Goal: Task Accomplishment & Management: Use online tool/utility

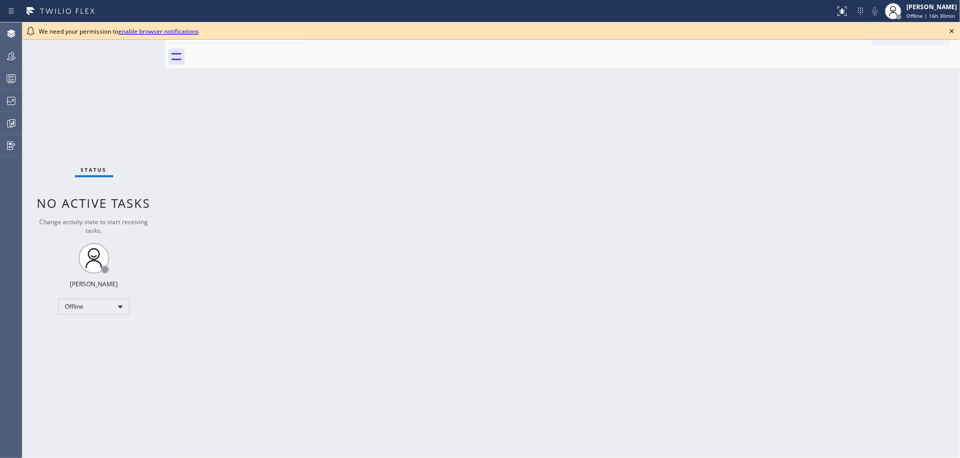
click at [953, 33] on icon at bounding box center [952, 31] width 12 height 12
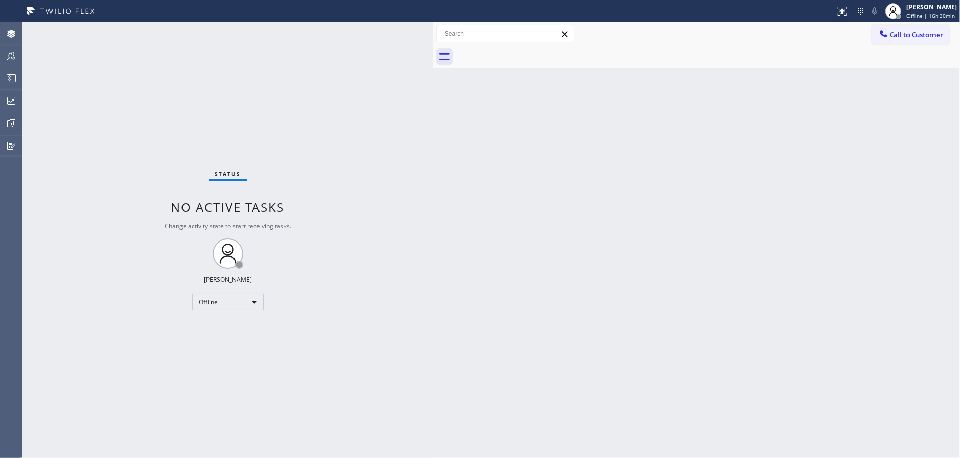
drag, startPoint x: 165, startPoint y: 31, endPoint x: 433, endPoint y: 32, distance: 268.2
click at [433, 32] on div at bounding box center [433, 240] width 0 height 436
click at [222, 295] on div "Offline" at bounding box center [227, 302] width 71 height 16
click at [227, 329] on li "Available" at bounding box center [227, 329] width 69 height 12
click at [235, 299] on div "Available" at bounding box center [227, 302] width 71 height 16
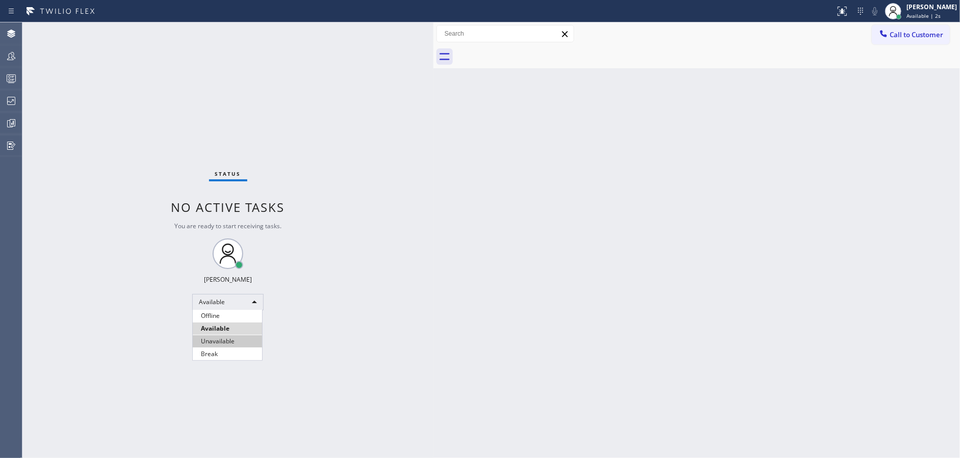
click at [235, 342] on li "Unavailable" at bounding box center [227, 341] width 69 height 12
click at [0, 81] on div at bounding box center [11, 78] width 22 height 12
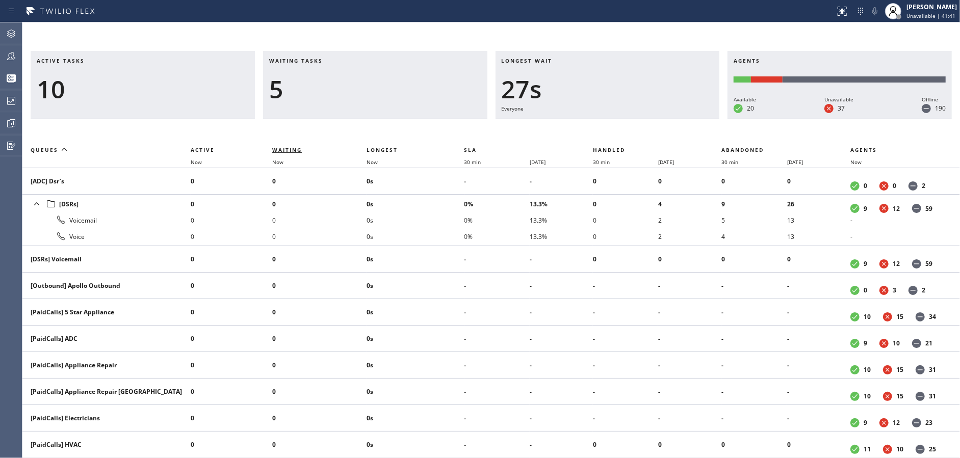
click at [294, 152] on span "Waiting" at bounding box center [287, 149] width 30 height 7
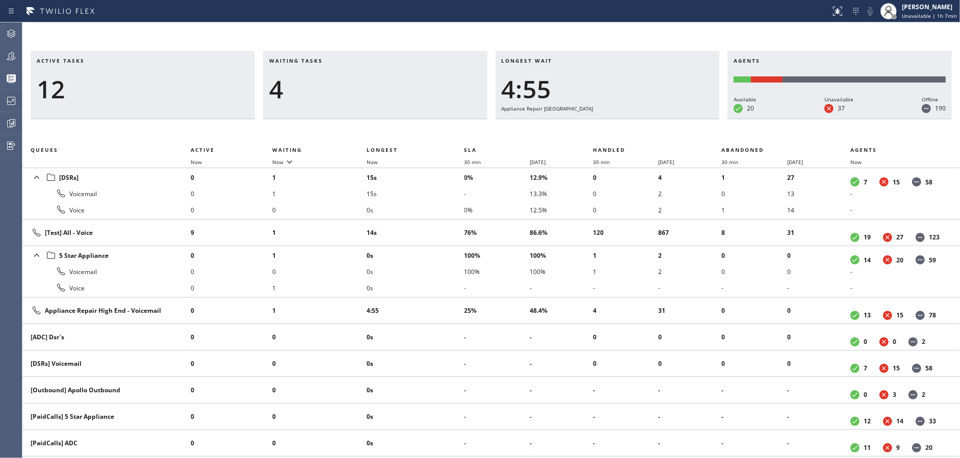
click at [322, 99] on div "4" at bounding box center [375, 89] width 212 height 30
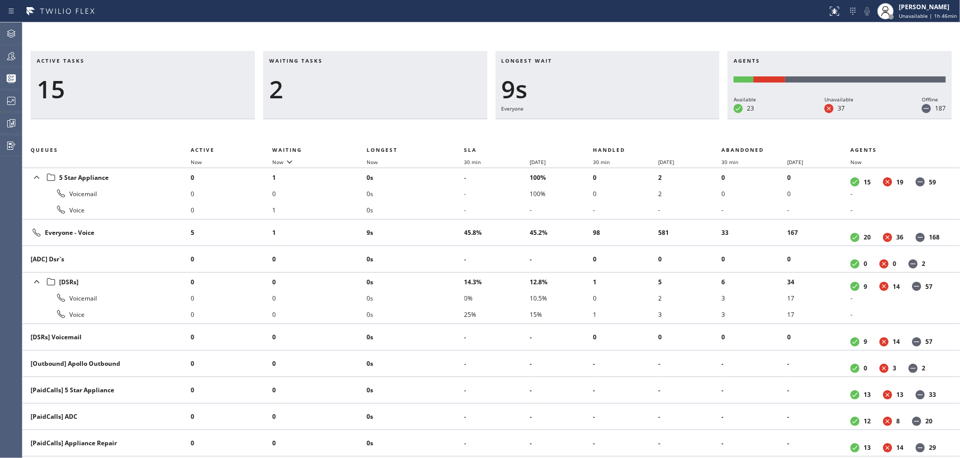
click at [321, 102] on div "2" at bounding box center [375, 89] width 212 height 30
click at [293, 98] on div "2" at bounding box center [375, 89] width 212 height 30
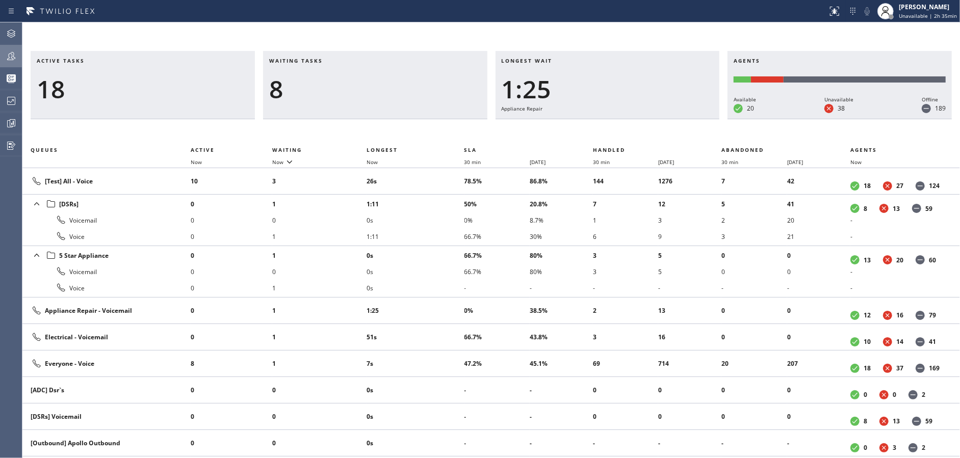
click at [12, 52] on icon at bounding box center [11, 56] width 8 height 8
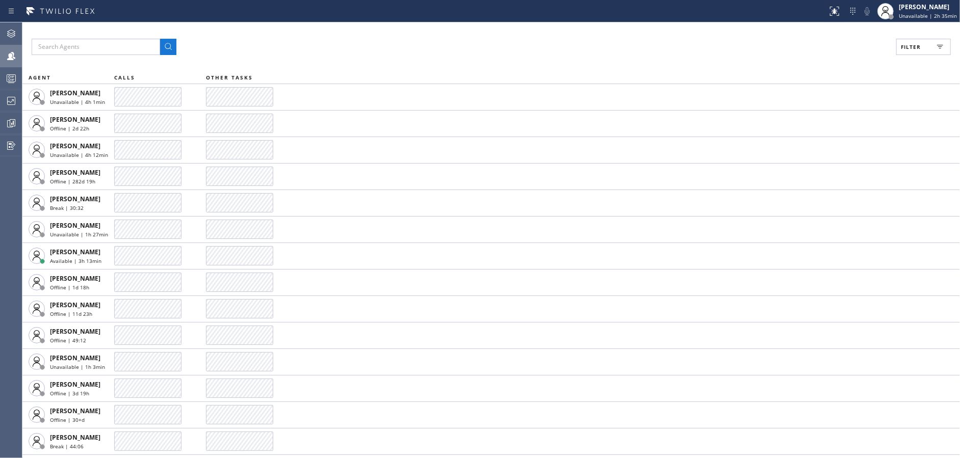
click at [941, 48] on icon at bounding box center [940, 47] width 12 height 12
click at [815, 150] on input "Break" at bounding box center [812, 153] width 12 height 12
checkbox input "true"
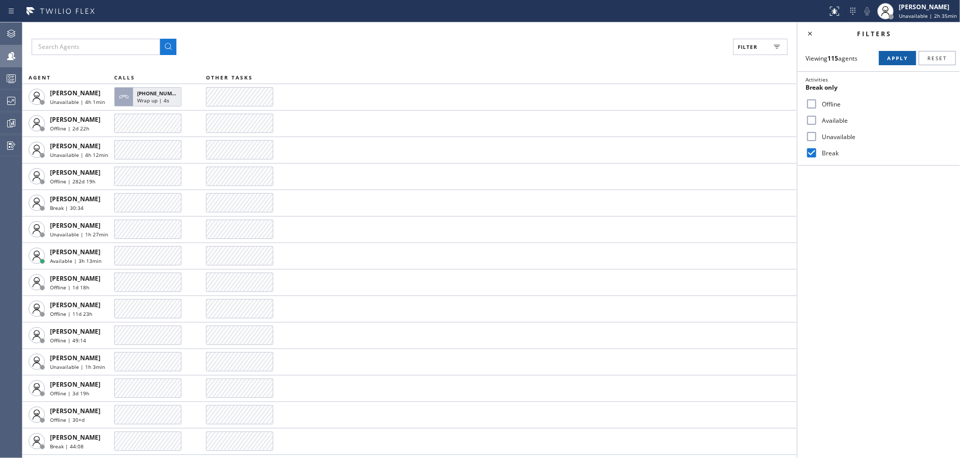
click at [888, 58] on span "Apply" at bounding box center [897, 58] width 21 height 7
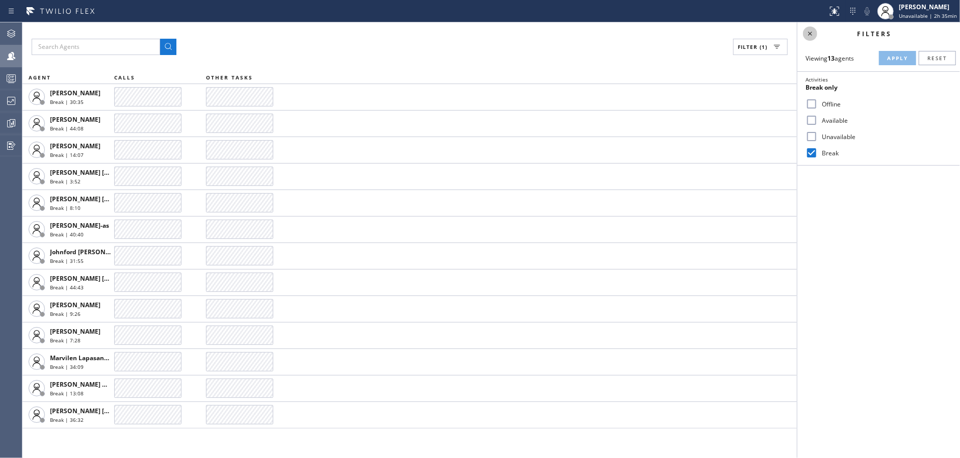
click at [813, 29] on icon at bounding box center [810, 34] width 12 height 12
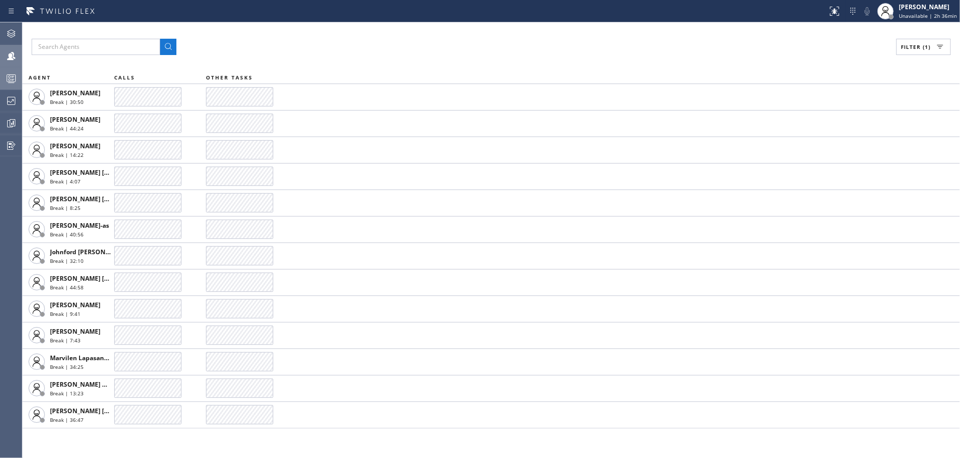
click at [5, 82] on icon at bounding box center [11, 78] width 12 height 12
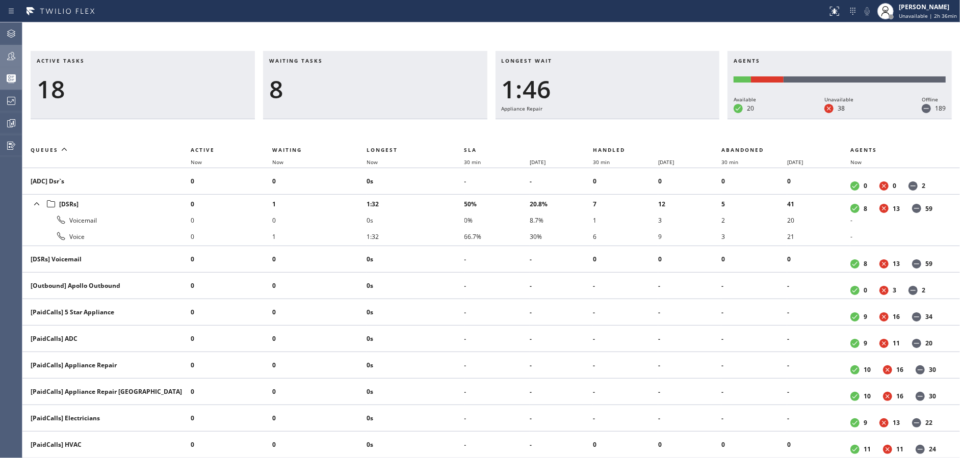
click at [288, 154] on th "Waiting" at bounding box center [319, 150] width 94 height 12
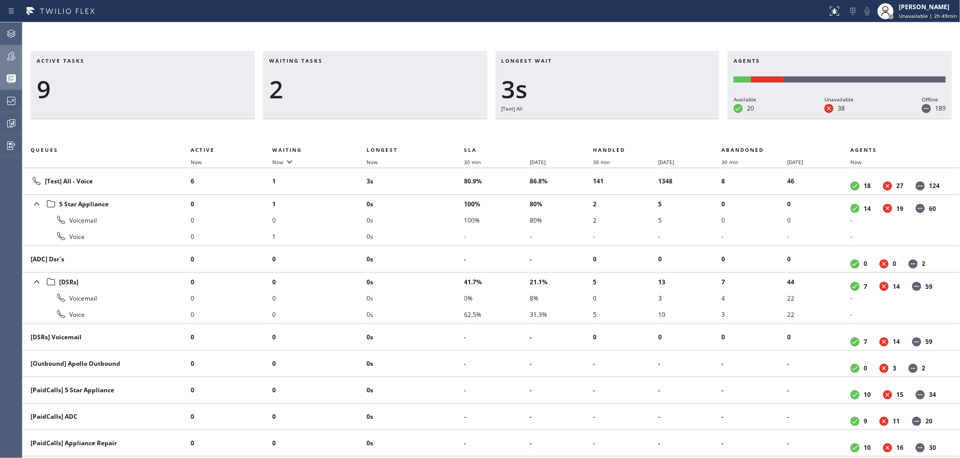
click at [368, 76] on div "2" at bounding box center [375, 89] width 212 height 30
click at [331, 111] on div "Waiting tasks 2" at bounding box center [375, 85] width 224 height 68
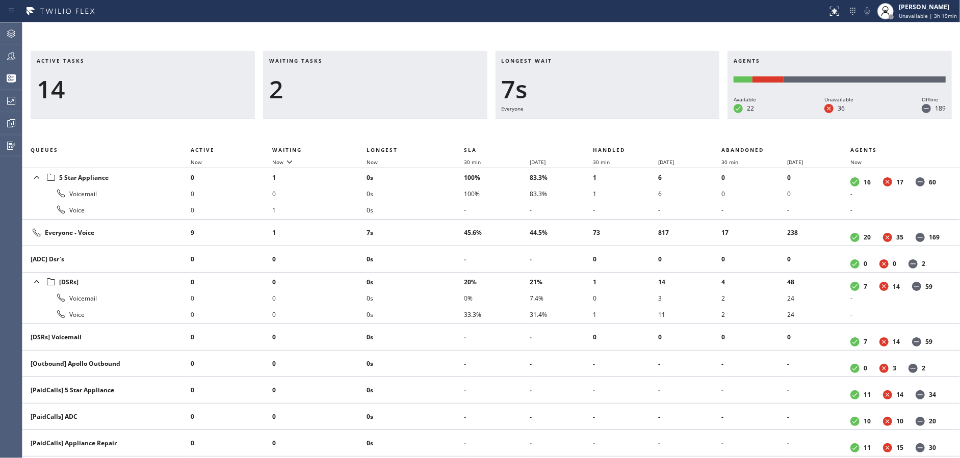
click at [336, 90] on div "2" at bounding box center [375, 89] width 212 height 30
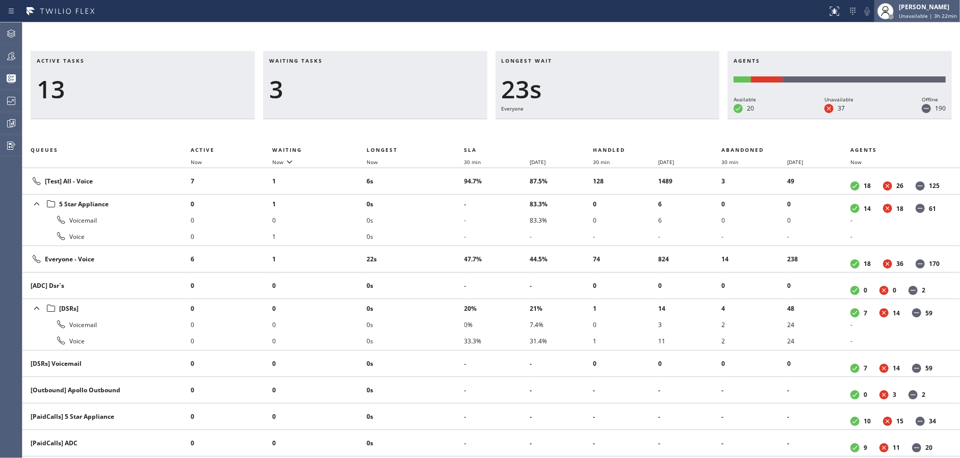
click at [907, 15] on span "Unavailable | 3h 22min" at bounding box center [928, 15] width 58 height 7
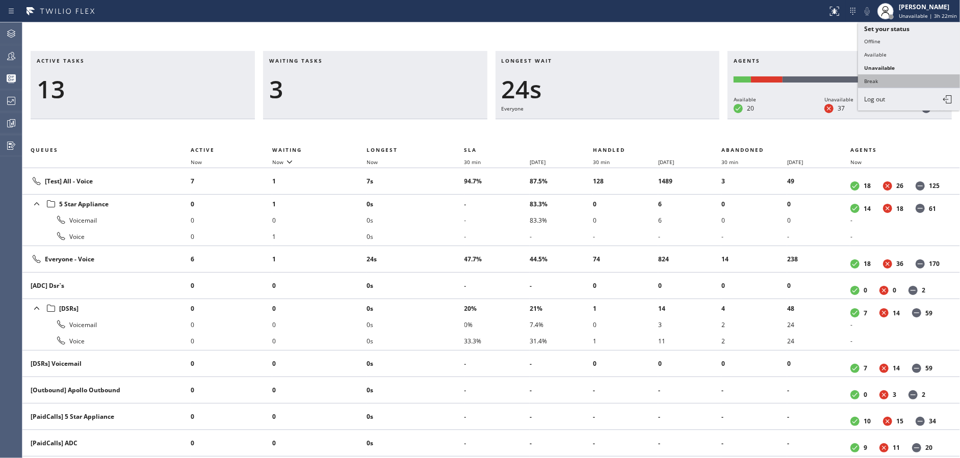
click at [884, 81] on button "Break" at bounding box center [909, 80] width 102 height 13
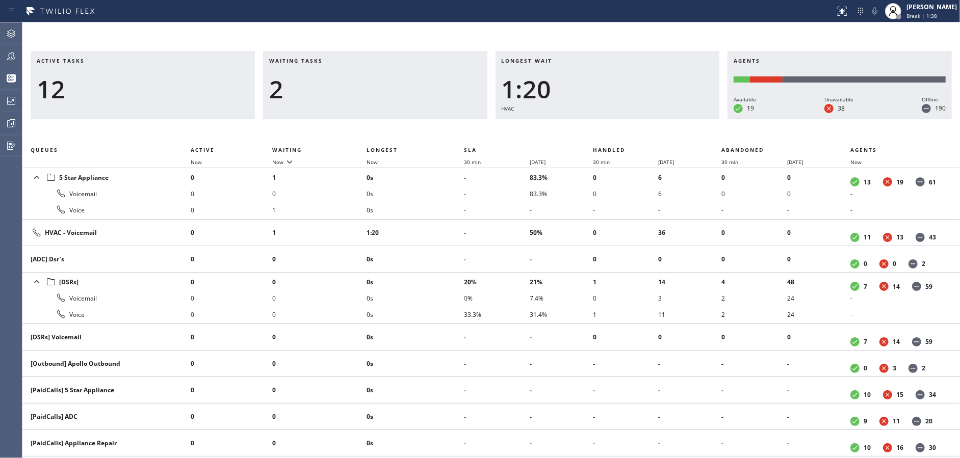
click at [341, 66] on h3 "Waiting tasks" at bounding box center [375, 64] width 212 height 15
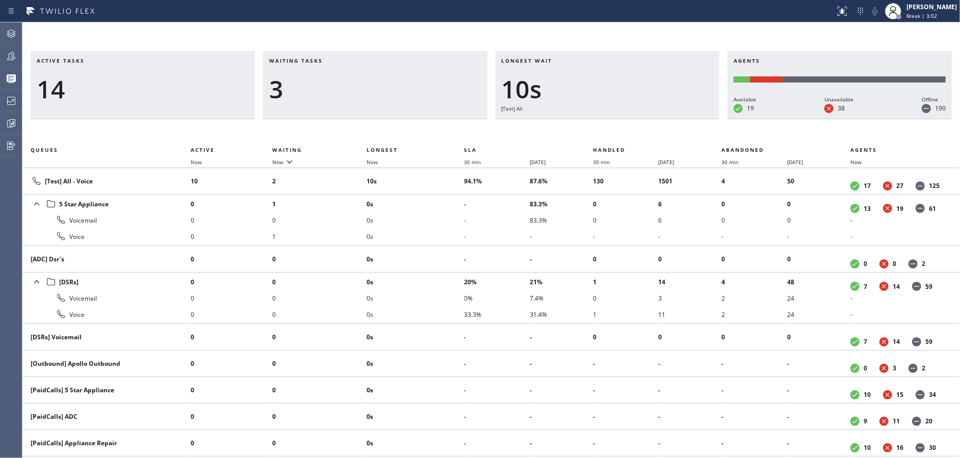
click at [308, 96] on div "3" at bounding box center [375, 89] width 212 height 30
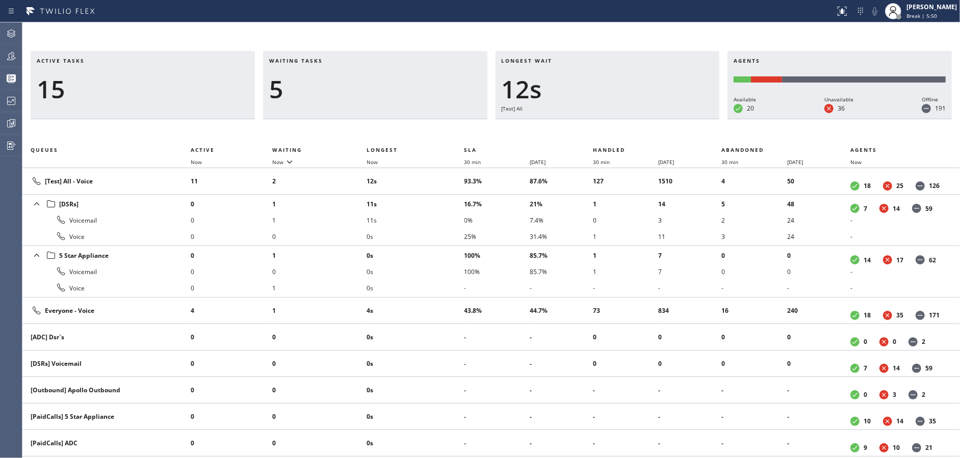
click at [355, 96] on div "5" at bounding box center [375, 89] width 212 height 30
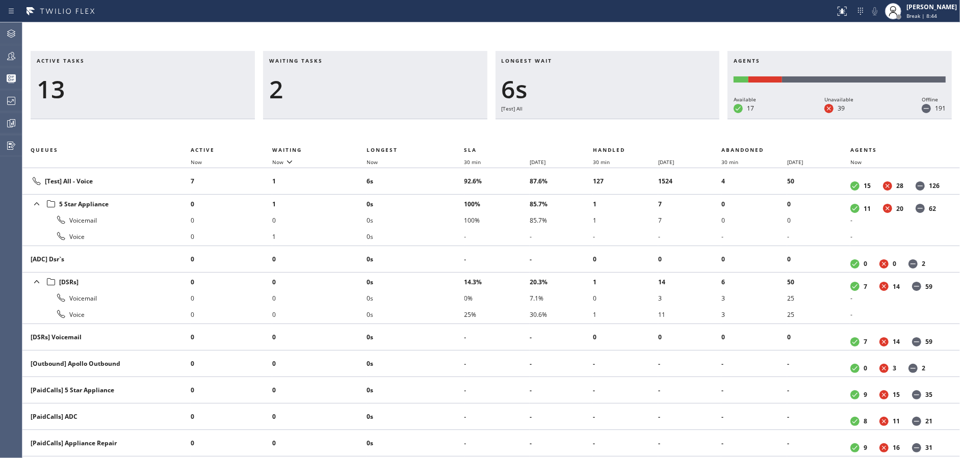
click at [295, 56] on div "Waiting tasks 2" at bounding box center [375, 85] width 224 height 68
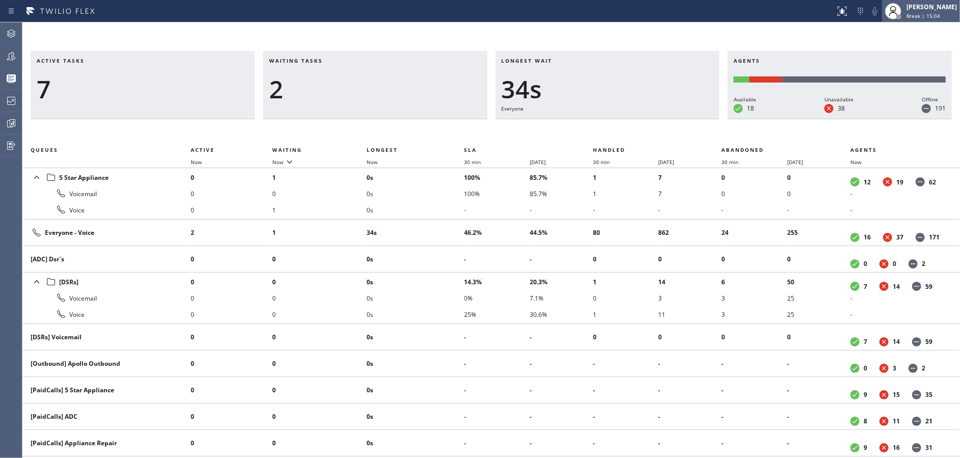
click at [936, 20] on div "Jenilyn Indoy Break | 15:04" at bounding box center [921, 11] width 78 height 22
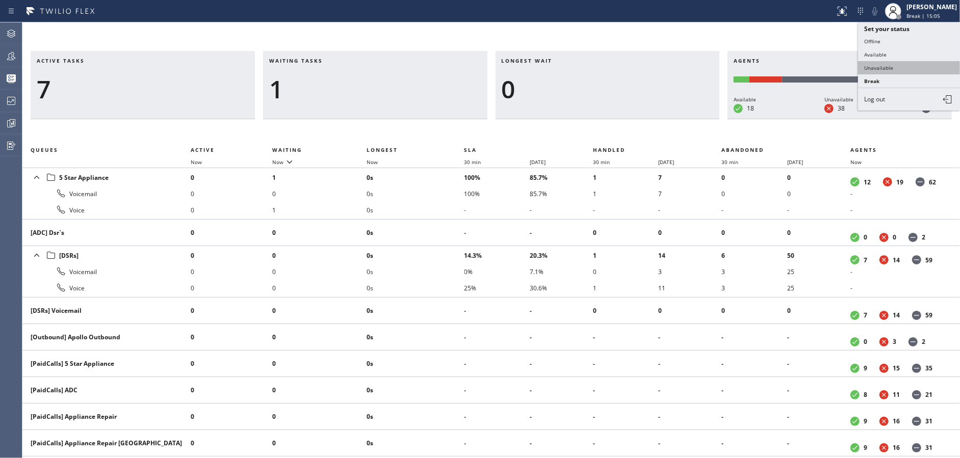
click at [888, 65] on button "Unavailable" at bounding box center [909, 67] width 102 height 13
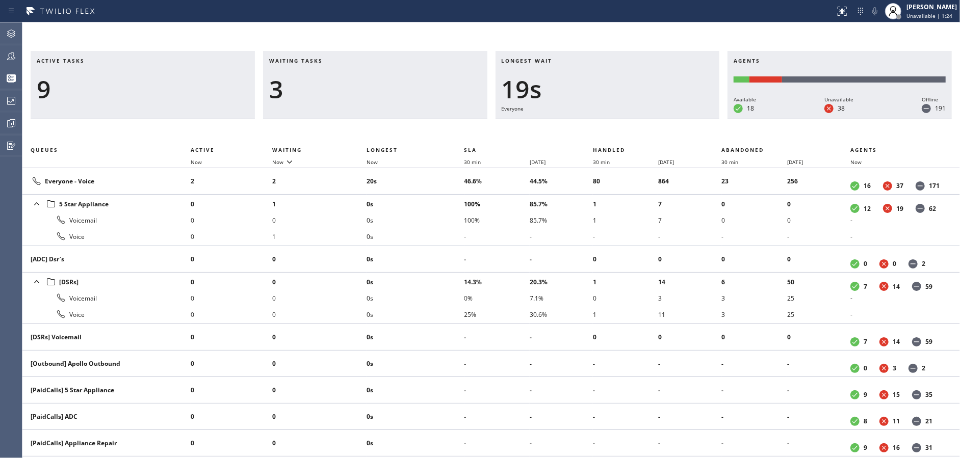
click at [325, 61] on h3 "Waiting tasks" at bounding box center [375, 64] width 212 height 15
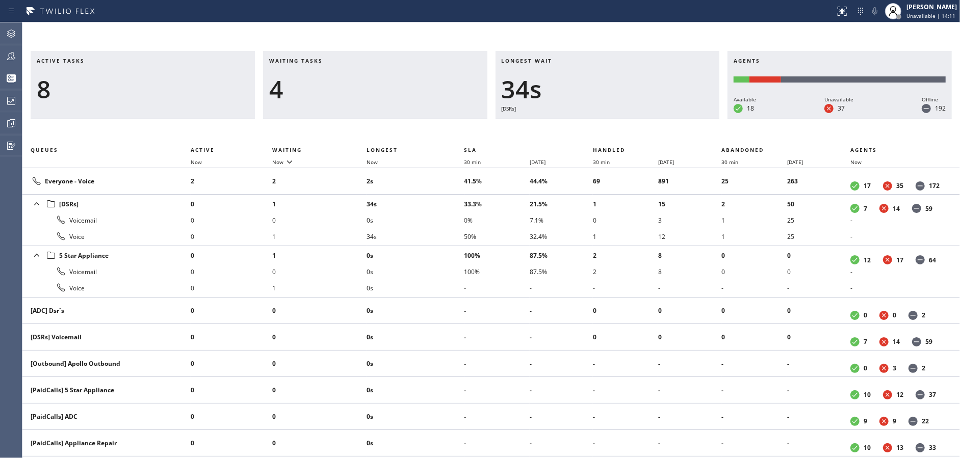
click at [307, 105] on div "Waiting tasks 4" at bounding box center [375, 85] width 224 height 68
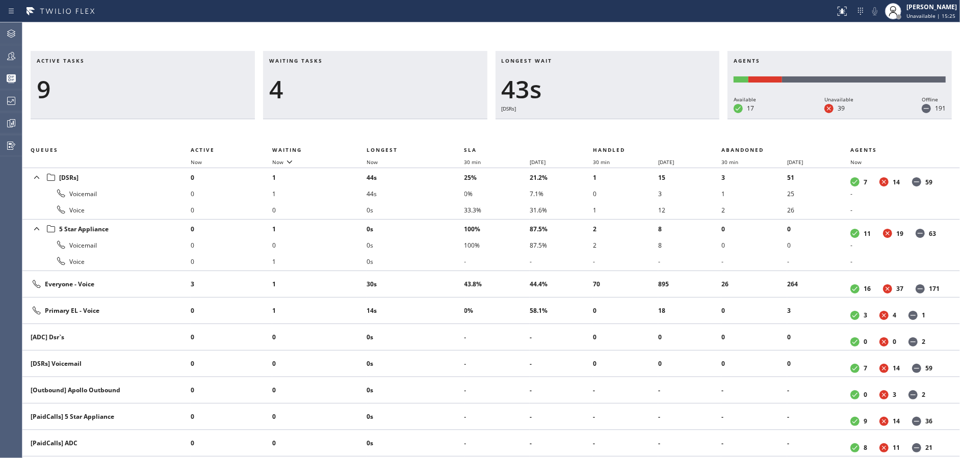
click at [367, 59] on h3 "Waiting tasks" at bounding box center [375, 64] width 212 height 15
